Goal: Task Accomplishment & Management: Manage account settings

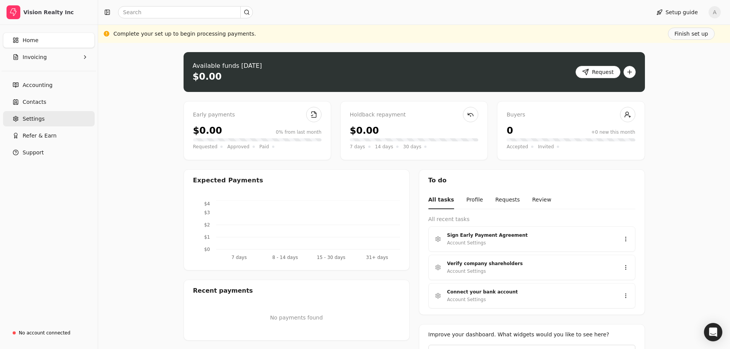
click at [30, 122] on span "Settings" at bounding box center [34, 119] width 22 height 8
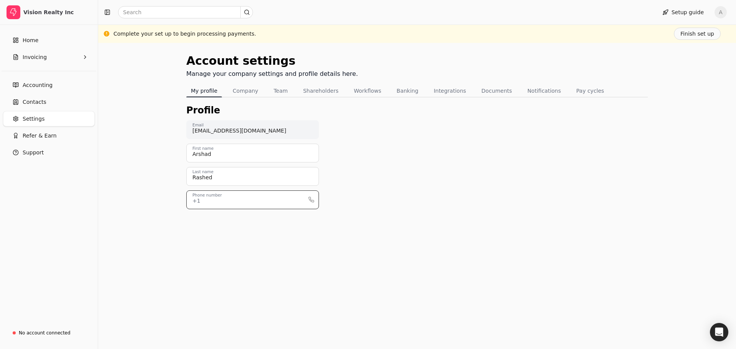
click at [247, 199] on input "Phone number" at bounding box center [252, 199] width 133 height 19
type input "4036085756"
drag, startPoint x: 473, startPoint y: 174, endPoint x: 442, endPoint y: 173, distance: 31.1
click at [473, 174] on div "Profile [EMAIL_ADDRESS][DOMAIN_NAME] Email [PERSON_NAME] First name Rashed Last…" at bounding box center [416, 162] width 461 height 118
click at [240, 87] on button "Company" at bounding box center [245, 91] width 35 height 12
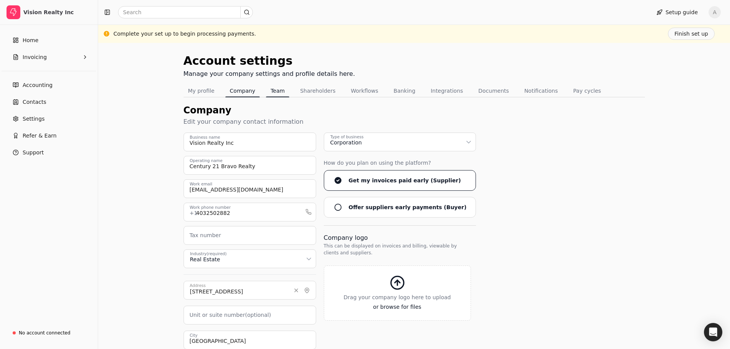
click at [269, 92] on button "Team" at bounding box center [277, 91] width 23 height 12
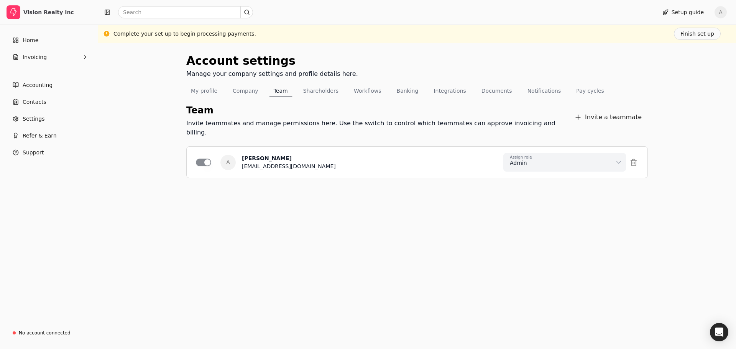
click at [632, 113] on button "Invite a teammate" at bounding box center [608, 117] width 80 height 15
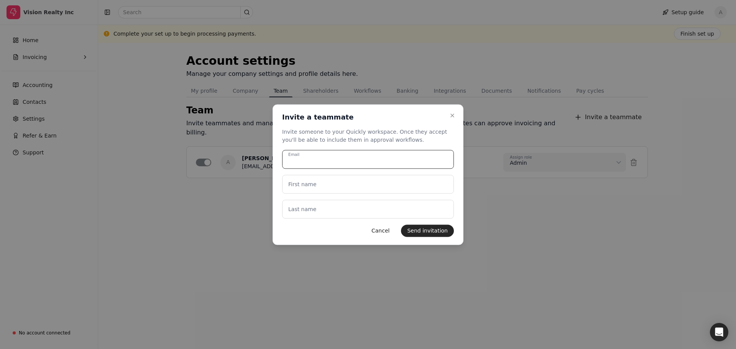
click at [375, 158] on input "Email" at bounding box center [368, 159] width 172 height 19
type input "[PERSON_NAME][EMAIL_ADDRESS][DOMAIN_NAME]"
click at [356, 185] on name "First name" at bounding box center [368, 184] width 172 height 19
type name "H"
type name "[PERSON_NAME]"
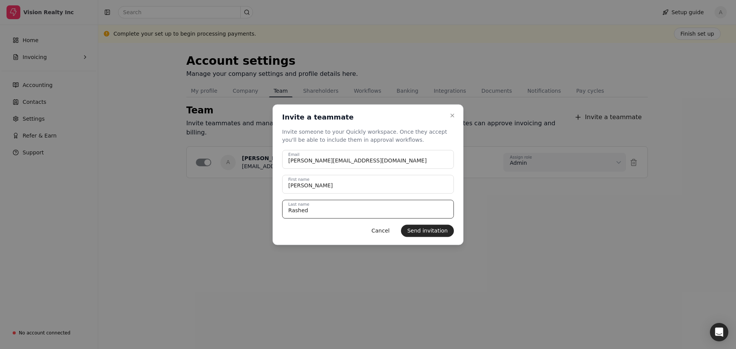
type name "Rashed"
click at [305, 235] on div "Cancel Send invitation" at bounding box center [368, 231] width 172 height 12
click at [422, 233] on button "Send invitation" at bounding box center [427, 231] width 53 height 12
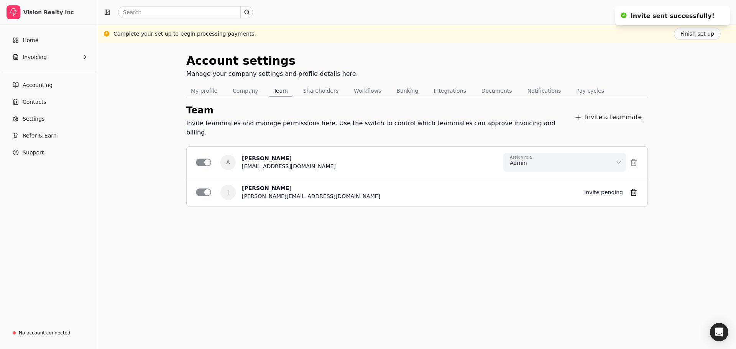
click at [612, 111] on button "Invite a teammate" at bounding box center [608, 117] width 80 height 15
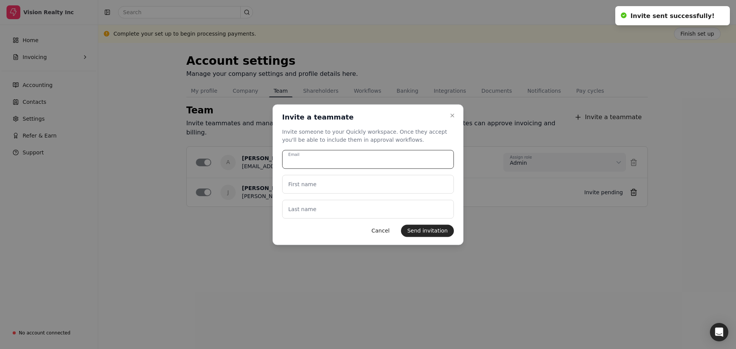
click at [351, 161] on input "Email" at bounding box center [368, 159] width 172 height 19
type input "[PERSON_NAME][EMAIL_ADDRESS][DOMAIN_NAME]"
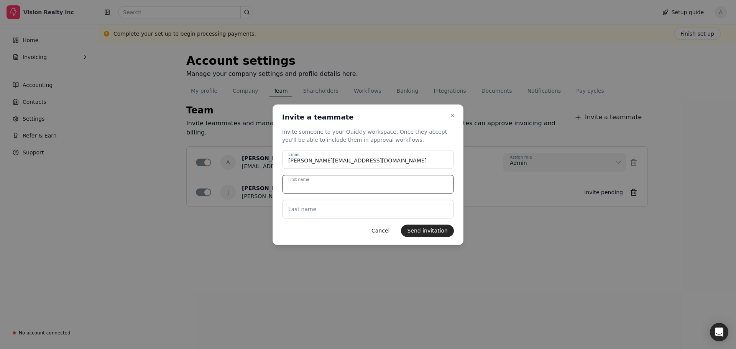
click at [347, 185] on name "First name" at bounding box center [368, 184] width 172 height 19
type name "[PERSON_NAME]"
type name "Wei"
click at [421, 232] on button "Send invitation" at bounding box center [427, 231] width 53 height 12
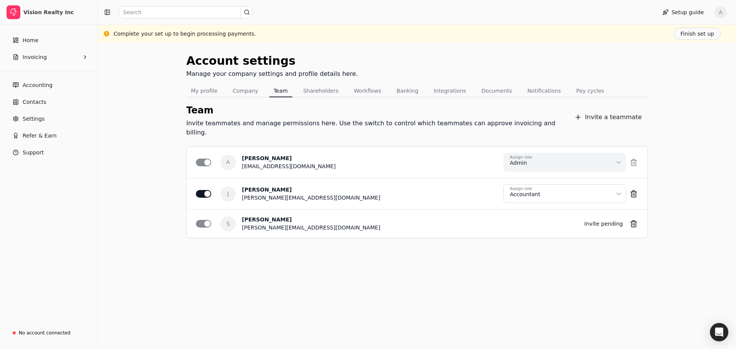
click at [620, 186] on html "Vision Realty Inc Home Invoicing Accounting Contacts Settings Refer & Earn Supp…" at bounding box center [368, 174] width 736 height 349
click at [502, 216] on div "[PERSON_NAME]" at bounding box center [410, 220] width 336 height 8
click at [395, 243] on div "Team Invite teammates and manage permissions here. Use the switch to control wh…" at bounding box center [416, 186] width 461 height 178
click at [310, 89] on button "Shareholders" at bounding box center [321, 91] width 44 height 12
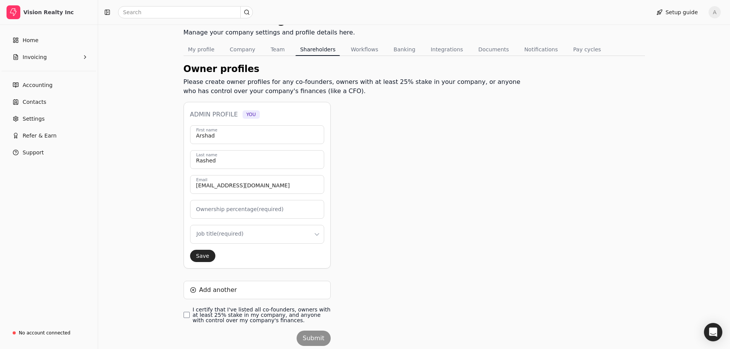
scroll to position [66, 0]
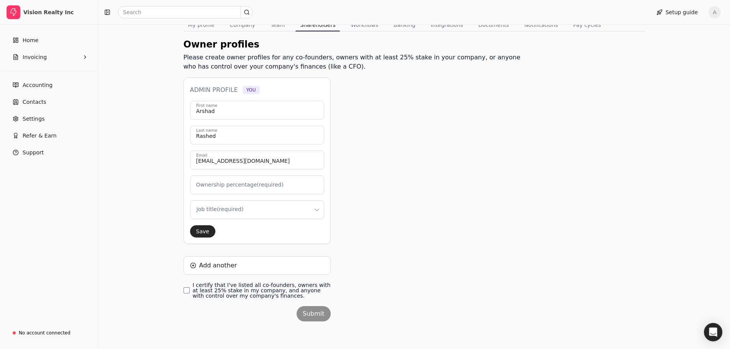
click at [253, 184] on label "Ownership percentage (required)" at bounding box center [239, 185] width 87 height 8
click at [253, 184] on input "Ownership percentage (required)" at bounding box center [257, 185] width 134 height 19
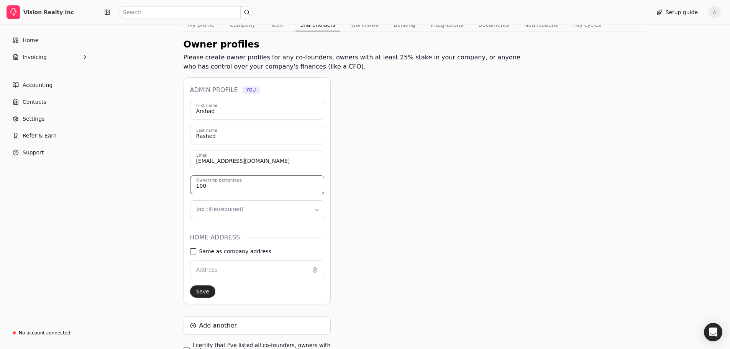
type input "100"
click at [193, 251] on address "Same as company address" at bounding box center [193, 251] width 6 height 6
type input "[STREET_ADDRESS]"
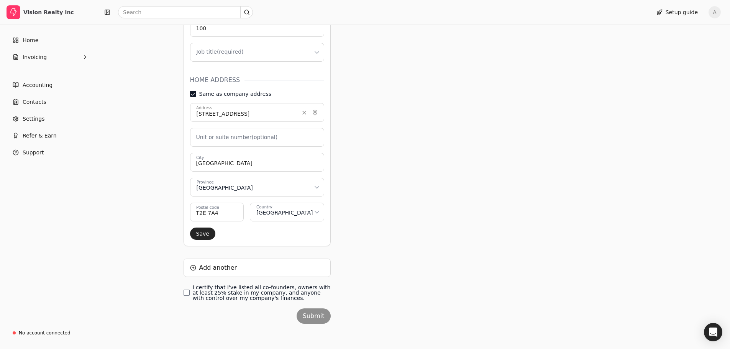
scroll to position [226, 0]
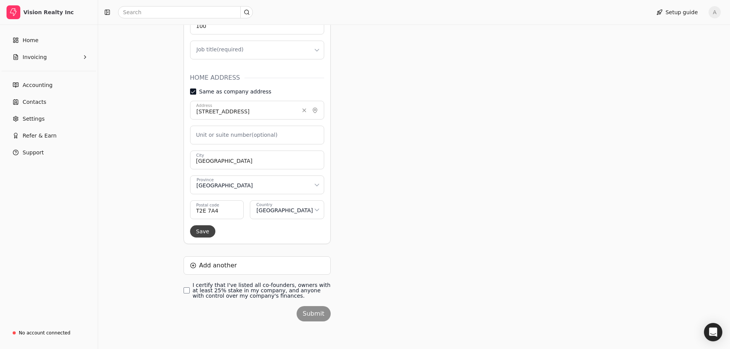
click at [197, 233] on button "Save" at bounding box center [202, 231] width 25 height 12
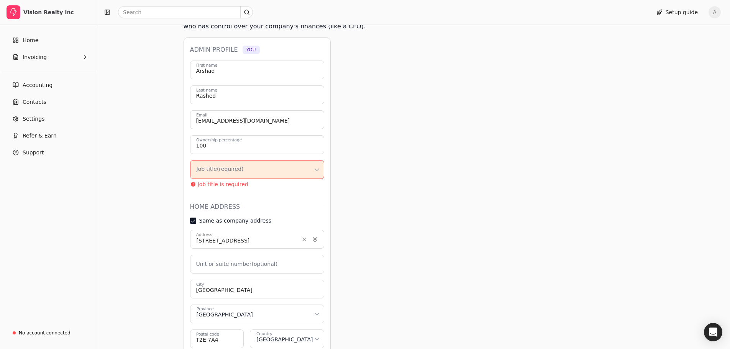
scroll to position [72, 0]
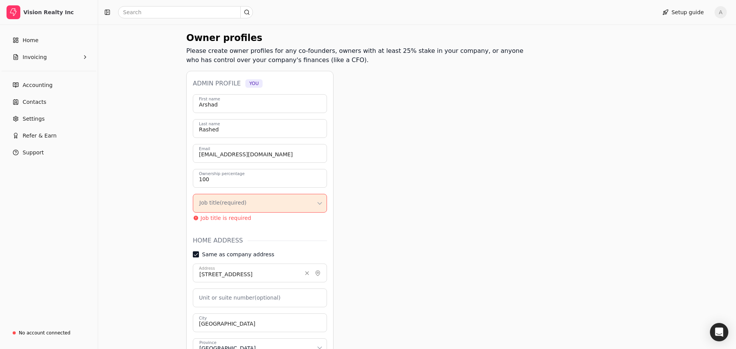
click at [210, 203] on html "Vision Realty Inc Home Invoicing Accounting Contacts Settings Refer & Earn Supp…" at bounding box center [368, 220] width 736 height 584
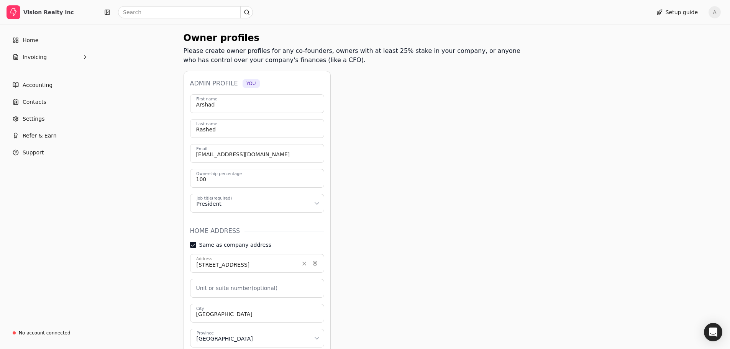
click at [429, 161] on div "Owner profiles Please create owner profiles for any co-founders, owners with at…" at bounding box center [355, 262] width 343 height 462
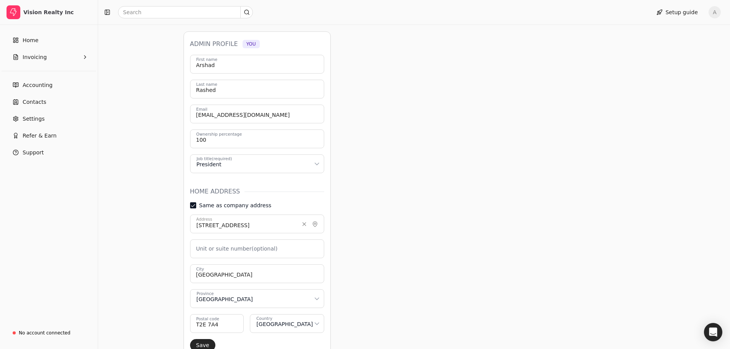
scroll to position [111, 0]
click at [216, 144] on input "100" at bounding box center [257, 140] width 134 height 19
type input "50"
click at [442, 136] on div "Owner profiles Please create owner profiles for any co-founders, owners with at…" at bounding box center [355, 224] width 343 height 462
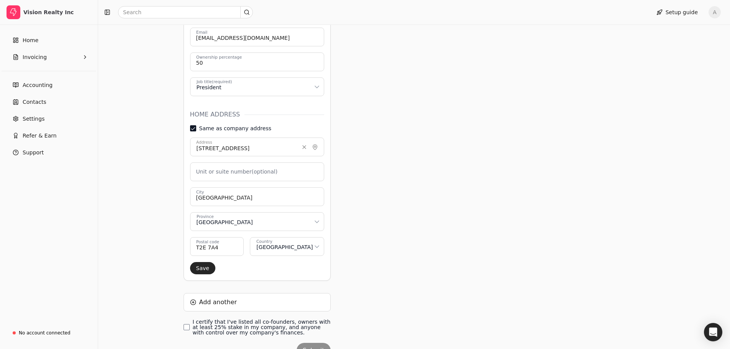
scroll to position [226, 0]
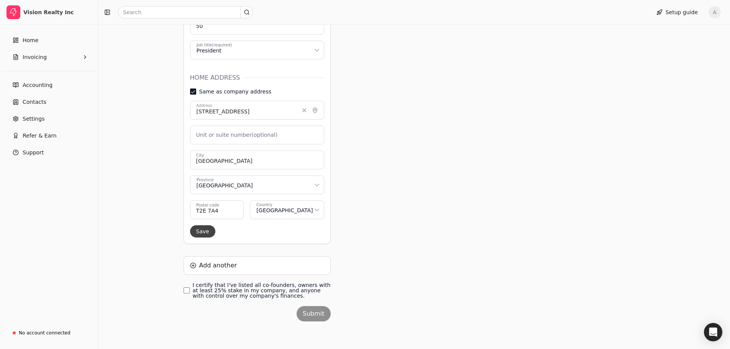
click at [203, 235] on button "Save" at bounding box center [202, 231] width 25 height 12
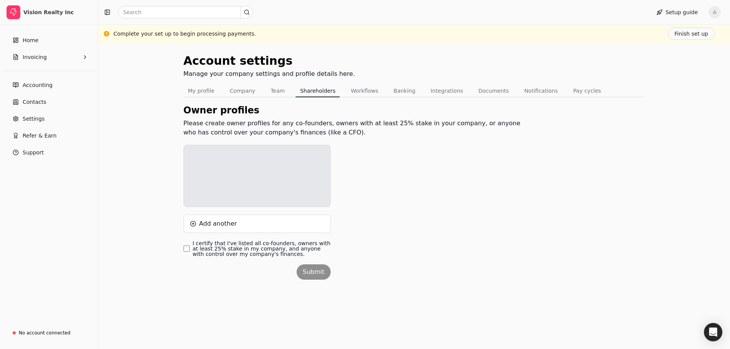
scroll to position [0, 0]
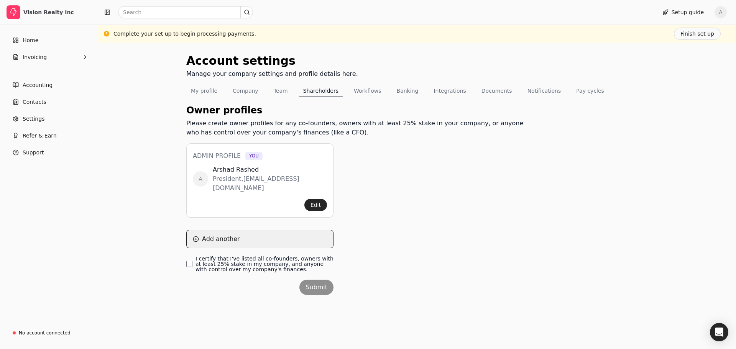
click at [221, 230] on button "Add another" at bounding box center [259, 239] width 147 height 18
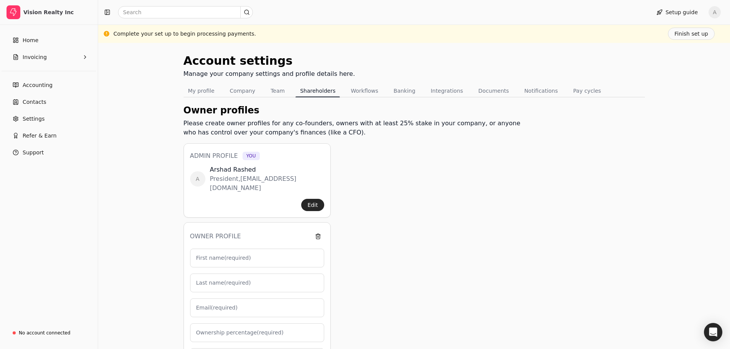
click at [229, 254] on label "First name (required)" at bounding box center [223, 258] width 55 height 8
click at [229, 249] on input "First name (required)" at bounding box center [257, 258] width 134 height 19
type input "J"
type input "0"
type input "[PERSON_NAME]"
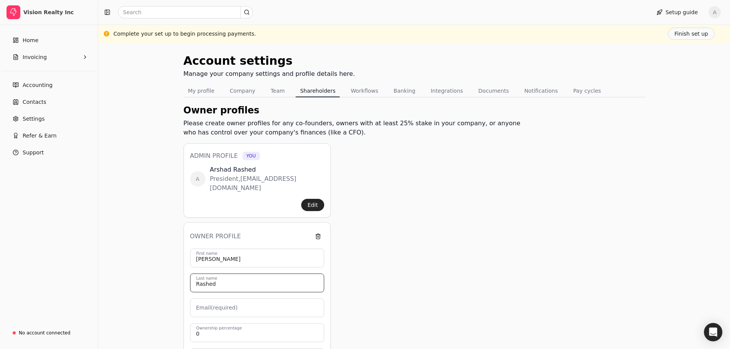
type input "Rashed"
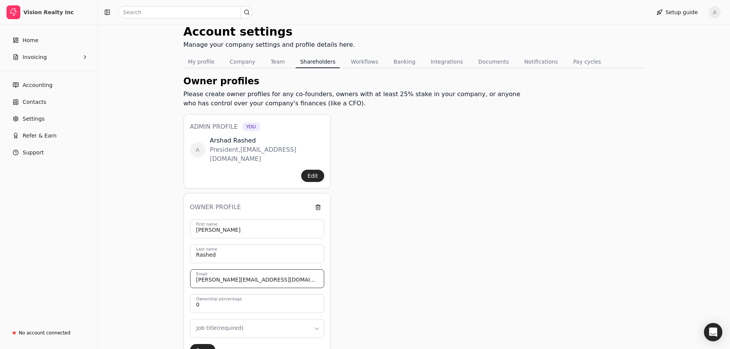
scroll to position [139, 0]
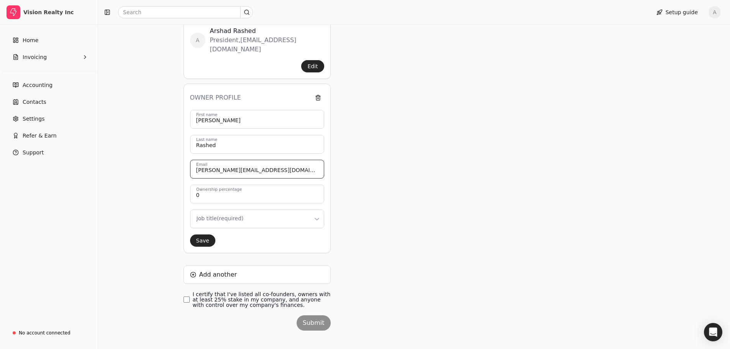
type input "[PERSON_NAME][EMAIL_ADDRESS][DOMAIN_NAME]"
click at [248, 188] on input "0" at bounding box center [257, 194] width 134 height 19
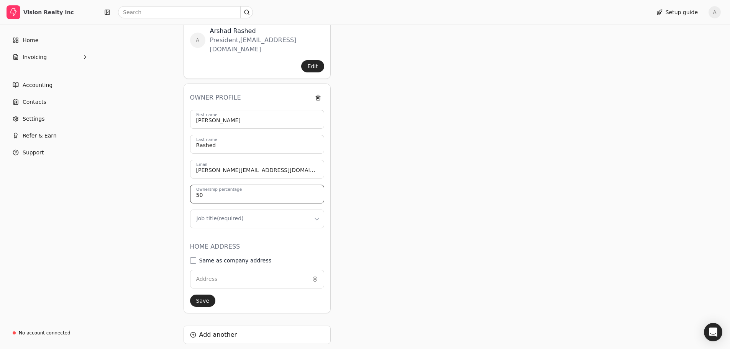
type input "50"
click at [244, 208] on html "Vision Realty Inc Home Invoicing Accounting Contacts Settings Refer & Earn Supp…" at bounding box center [368, 139] width 736 height 557
click at [411, 224] on div "Owner profiles Please create owner profiles for any co-founders, owners with at…" at bounding box center [355, 187] width 343 height 445
click at [194, 258] on address "Same as company address" at bounding box center [193, 261] width 6 height 6
type input "[STREET_ADDRESS]"
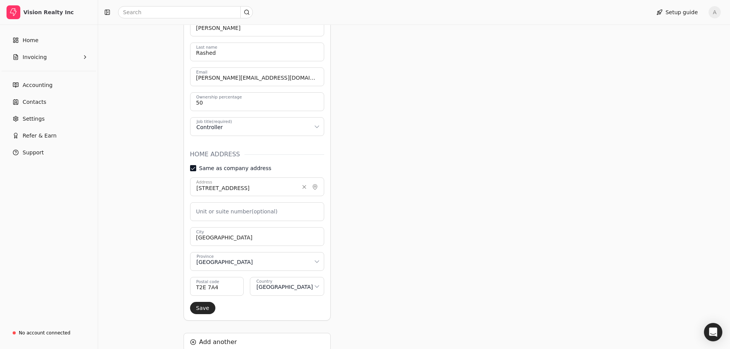
scroll to position [299, 0]
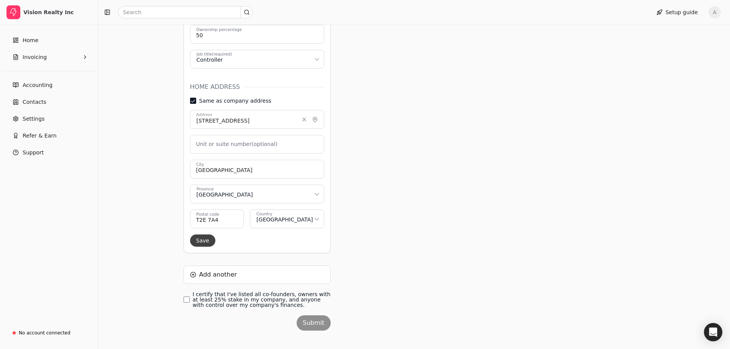
click at [195, 235] on button "Save" at bounding box center [202, 241] width 25 height 12
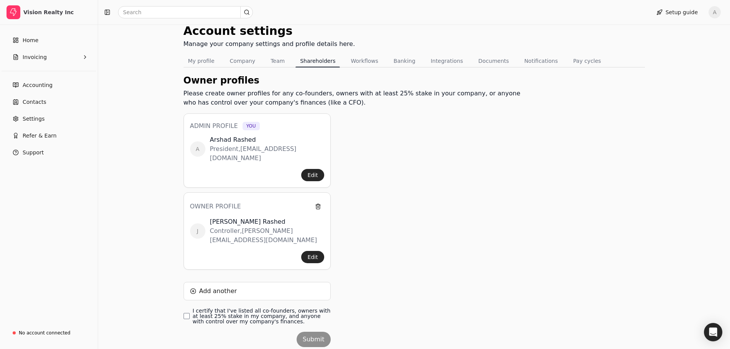
scroll to position [37, 0]
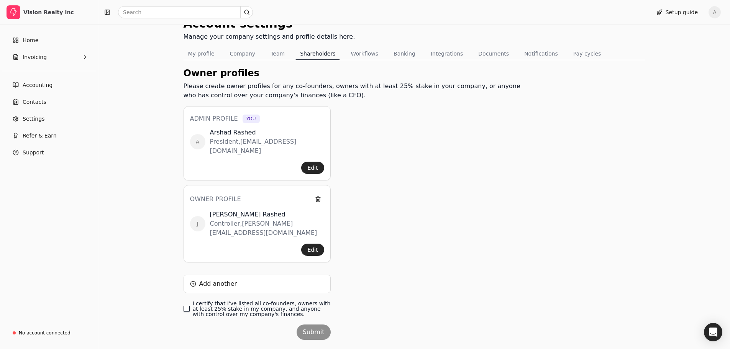
click at [186, 306] on finances\ "I certify that I've listed all co-founders, owners with at least 25% stake in m…" at bounding box center [187, 309] width 6 height 6
click at [319, 325] on button "Submit" at bounding box center [314, 332] width 34 height 15
click at [354, 56] on button "Workflows" at bounding box center [364, 54] width 37 height 12
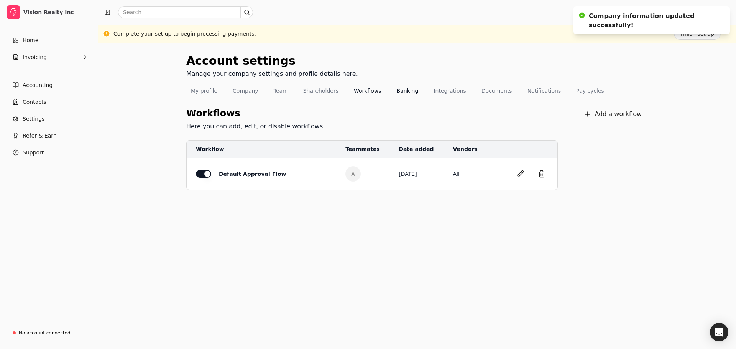
click at [397, 91] on button "Banking" at bounding box center [407, 91] width 31 height 12
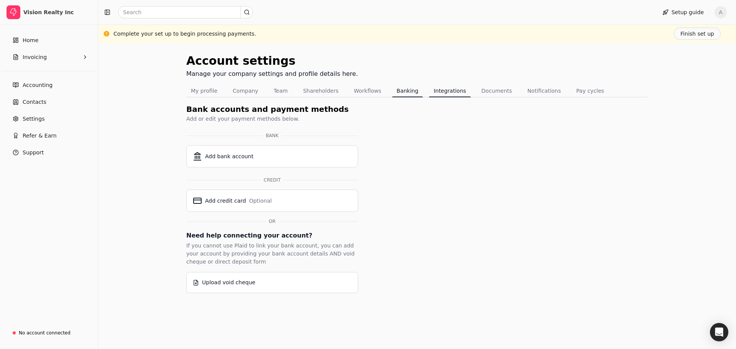
click at [433, 93] on button "Integrations" at bounding box center [449, 91] width 41 height 12
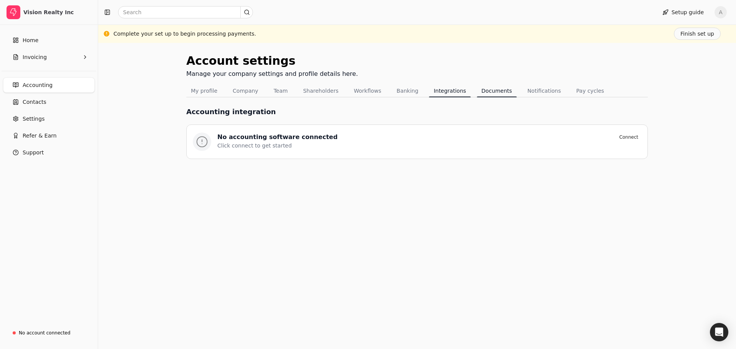
click at [482, 92] on button "Documents" at bounding box center [497, 91] width 40 height 12
